Goal: Task Accomplishment & Management: Manage account settings

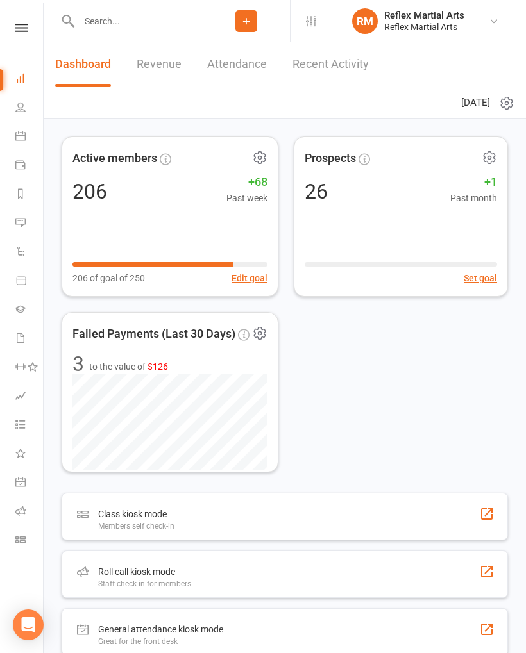
click at [141, 22] on input "text" at bounding box center [139, 21] width 128 height 18
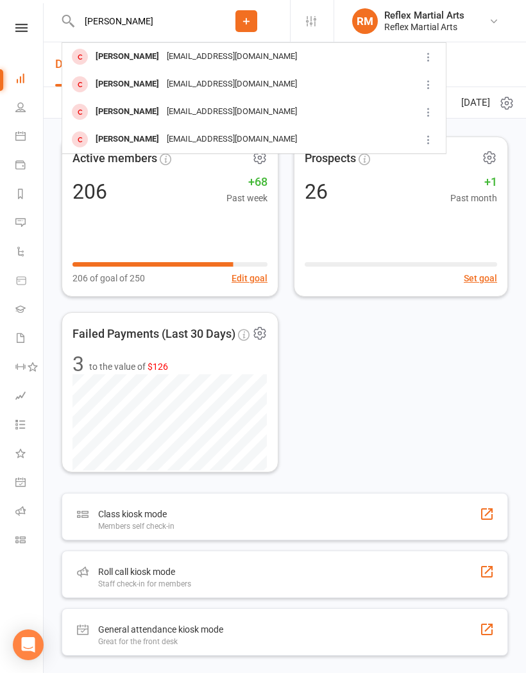
type input "[PERSON_NAME]"
click at [160, 116] on div "[PERSON_NAME]" at bounding box center [127, 112] width 71 height 19
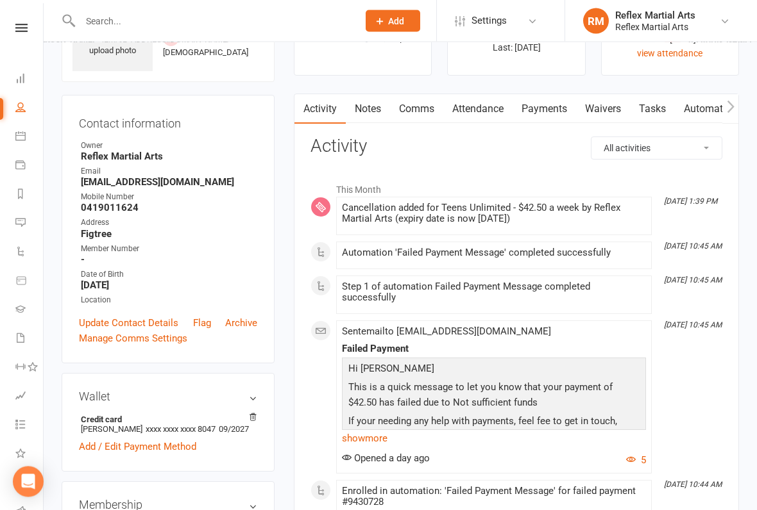
scroll to position [80, 0]
click at [525, 112] on link "Payments" at bounding box center [543, 109] width 63 height 30
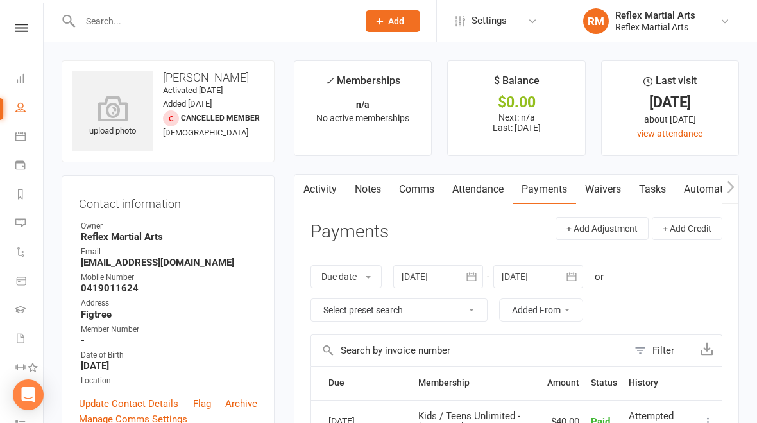
click at [23, 26] on icon at bounding box center [21, 28] width 12 height 8
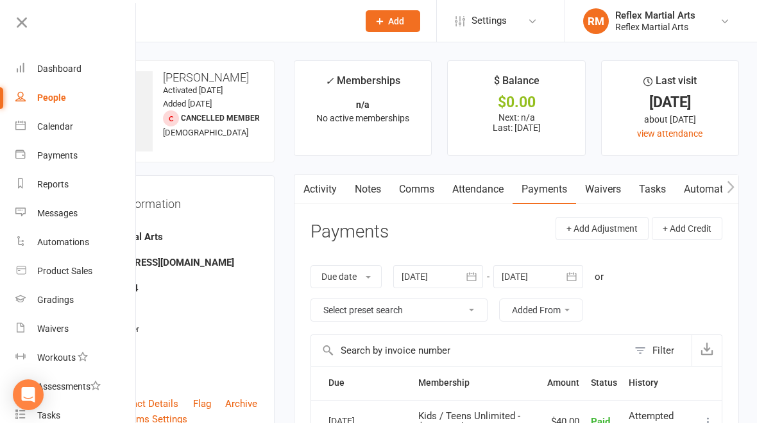
click at [56, 73] on div "Dashboard" at bounding box center [59, 68] width 44 height 10
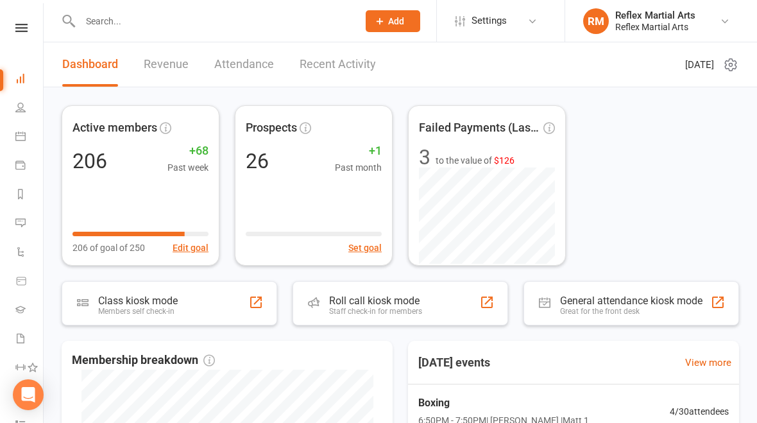
click at [23, 27] on icon at bounding box center [21, 28] width 12 height 8
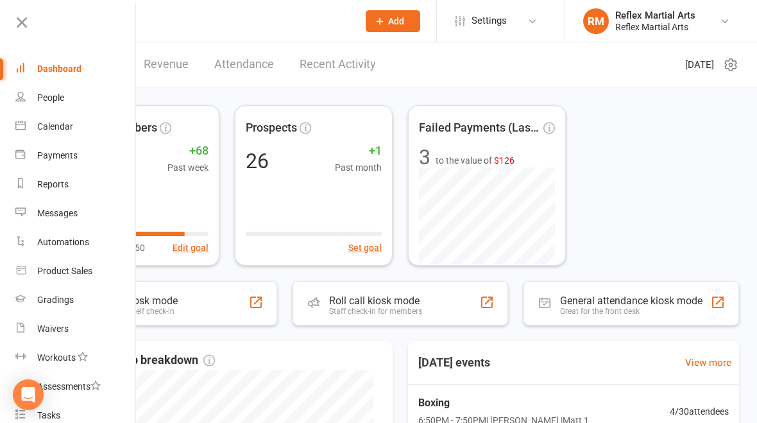
click at [66, 165] on link "Payments" at bounding box center [75, 155] width 121 height 29
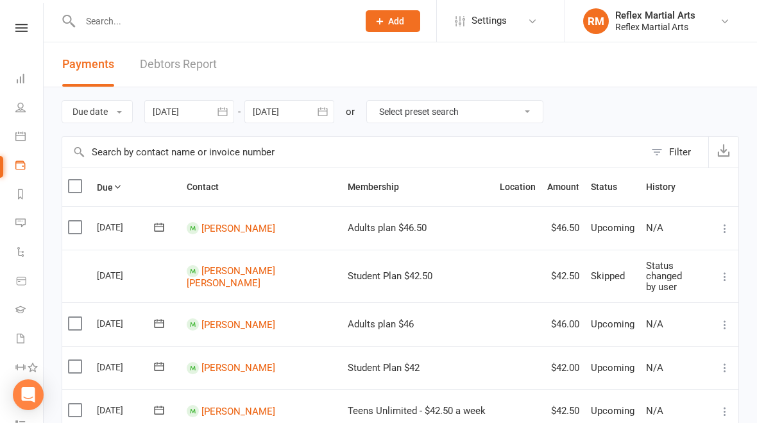
click at [198, 68] on link "Debtors Report" at bounding box center [178, 64] width 77 height 44
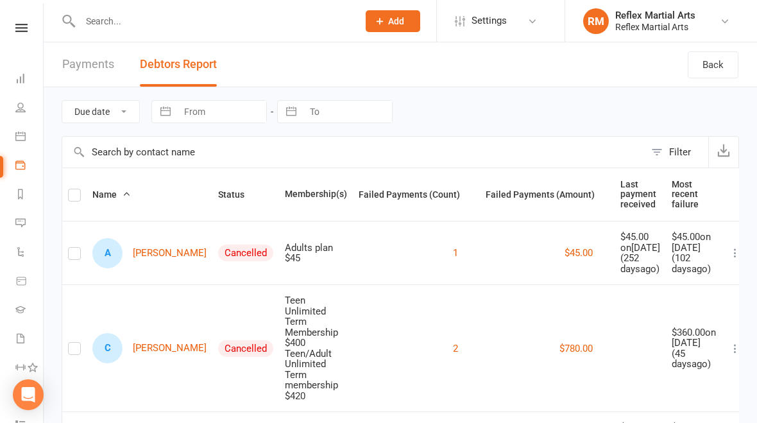
click at [181, 22] on input "text" at bounding box center [212, 21] width 273 height 18
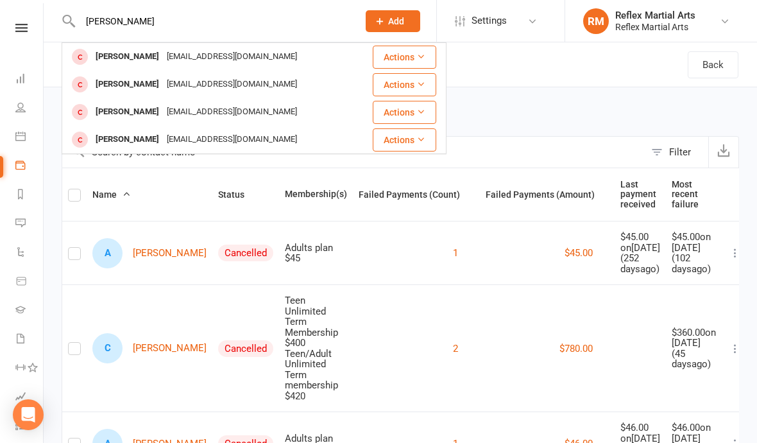
type input "[PERSON_NAME]"
click at [144, 121] on div "[PERSON_NAME]" at bounding box center [127, 112] width 71 height 19
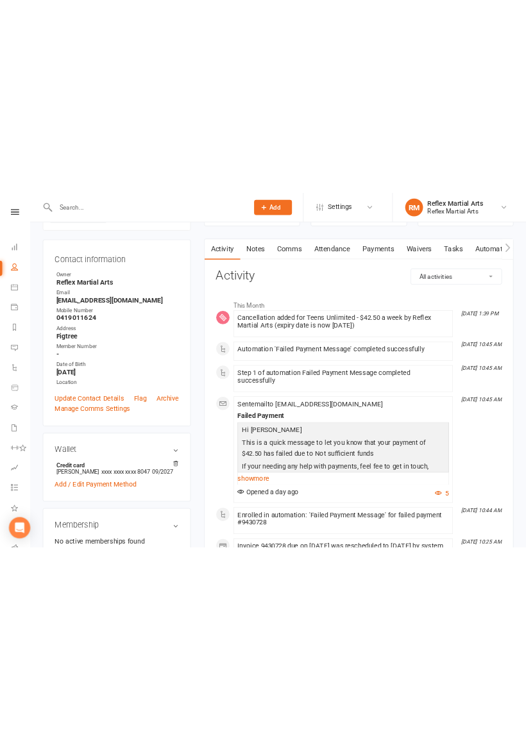
scroll to position [108, 0]
